Goal: Transaction & Acquisition: Register for event/course

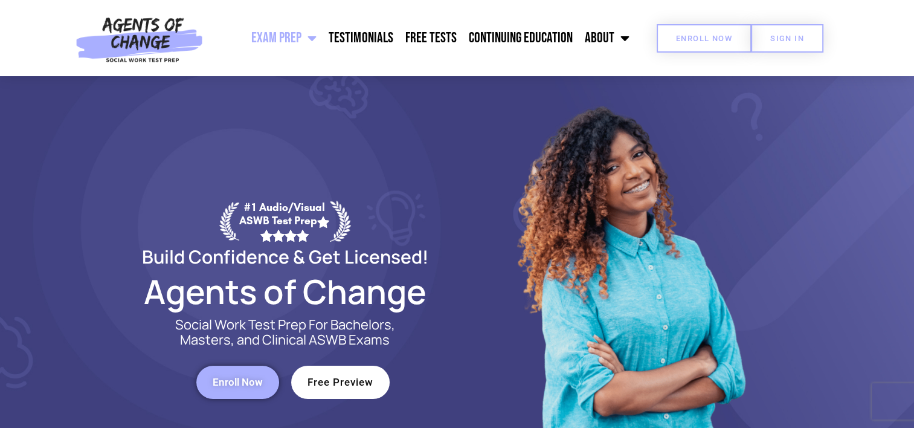
click at [720, 34] on span "Enroll Now" at bounding box center [704, 38] width 56 height 8
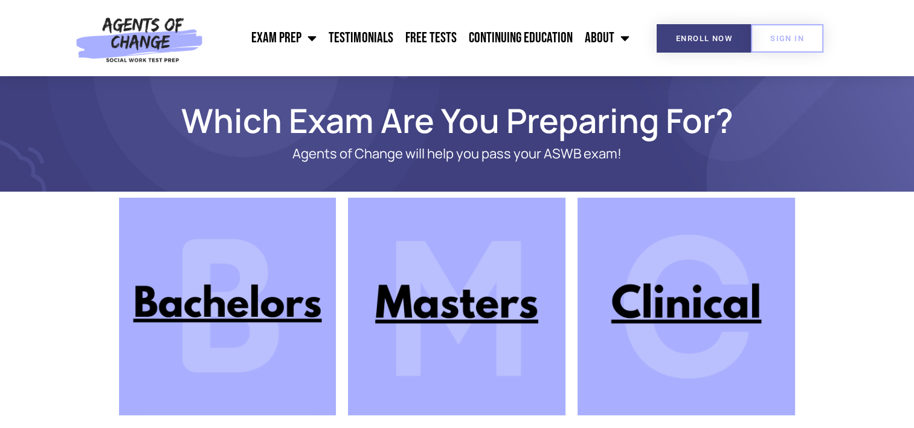
click at [424, 292] on img at bounding box center [456, 305] width 217 height 217
